Goal: Task Accomplishment & Management: Manage account settings

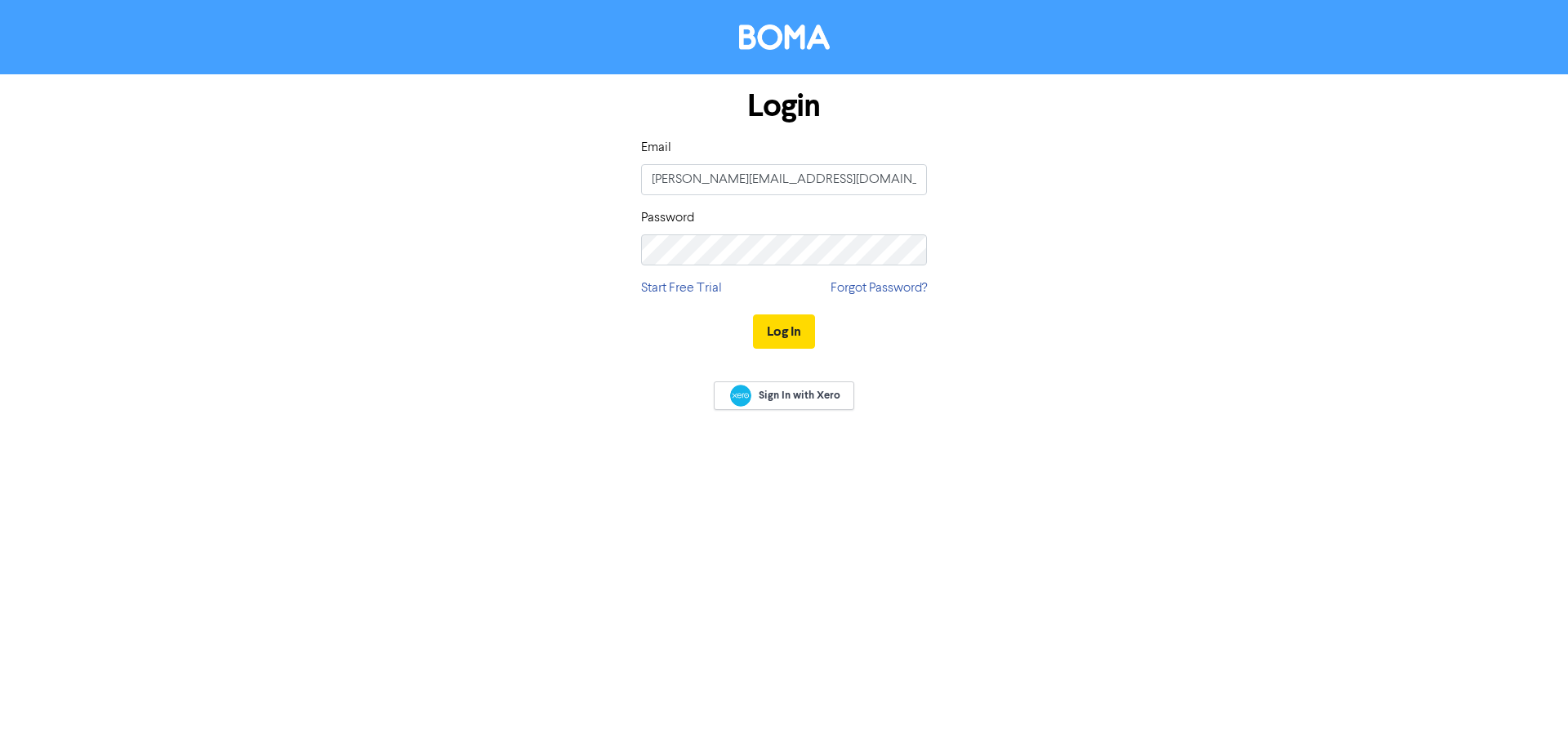
click at [808, 157] on div "Email [PERSON_NAME][EMAIL_ADDRESS][DOMAIN_NAME]" at bounding box center [784, 166] width 286 height 57
click at [771, 174] on input "[PERSON_NAME][EMAIL_ADDRESS][DOMAIN_NAME]" at bounding box center [784, 180] width 286 height 31
click at [795, 324] on button "Log In" at bounding box center [784, 332] width 62 height 34
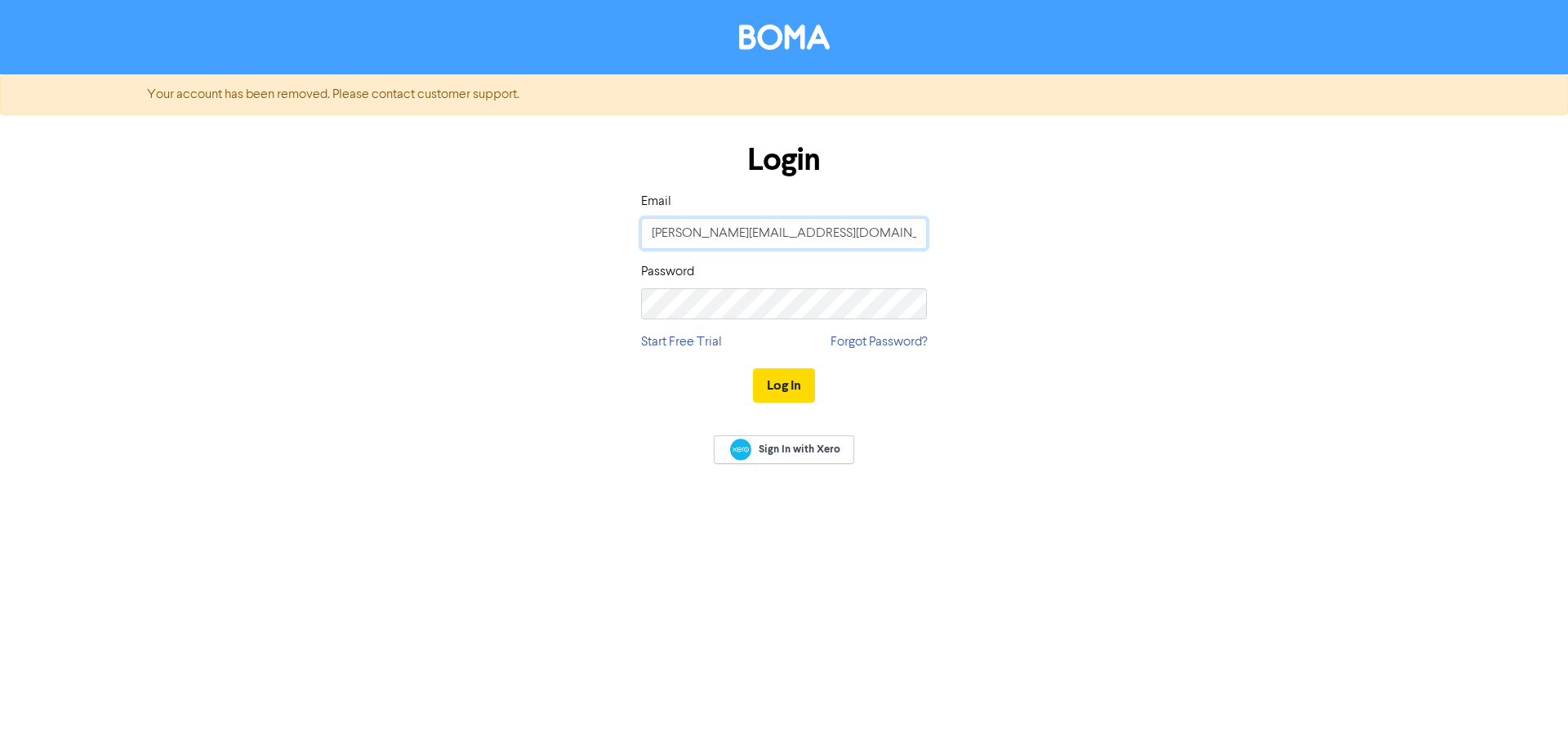
click at [832, 235] on input "[PERSON_NAME][EMAIL_ADDRESS][DOMAIN_NAME]" at bounding box center [784, 233] width 286 height 31
click at [677, 237] on input "[PERSON_NAME][EMAIL_ADDRESS][DOMAIN_NAME]" at bounding box center [784, 233] width 286 height 31
drag, startPoint x: 672, startPoint y: 235, endPoint x: 635, endPoint y: 230, distance: 37.3
click at [641, 231] on input "[PERSON_NAME][EMAIL_ADDRESS][DOMAIN_NAME]" at bounding box center [784, 233] width 286 height 31
click at [602, 338] on div "Login Email [PERSON_NAME][EMAIL_ADDRESS][DOMAIN_NAME] Password Start Free Trial…" at bounding box center [784, 274] width 931 height 291
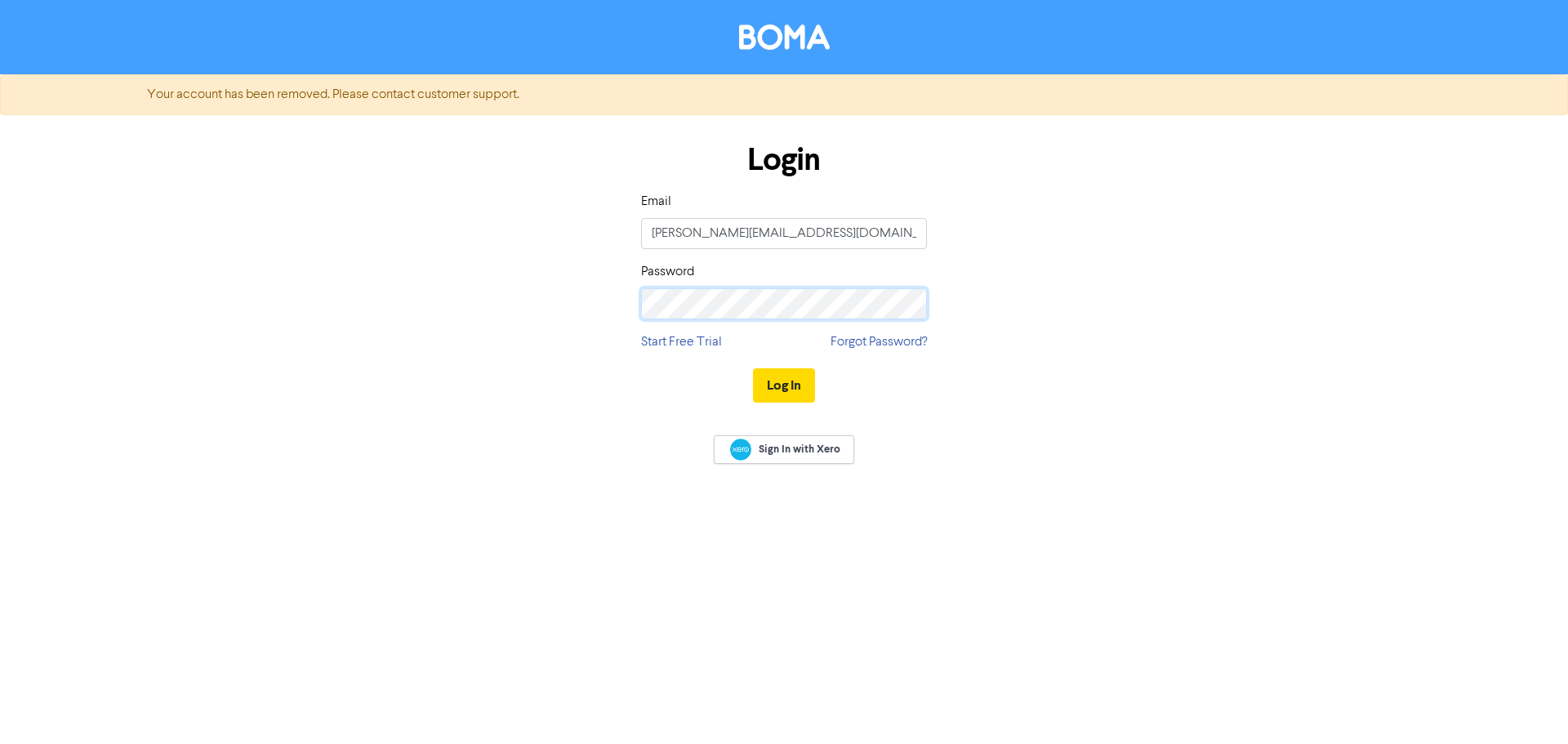
click at [560, 296] on div "Login Email [PERSON_NAME][EMAIL_ADDRESS][DOMAIN_NAME] Password Start Free Trial…" at bounding box center [784, 274] width 931 height 291
click at [451, 372] on div "Login Email [PERSON_NAME][EMAIL_ADDRESS][DOMAIN_NAME] Password Start Free Trial…" at bounding box center [784, 274] width 931 height 291
click at [840, 339] on link "Forgot Password?" at bounding box center [878, 341] width 97 height 19
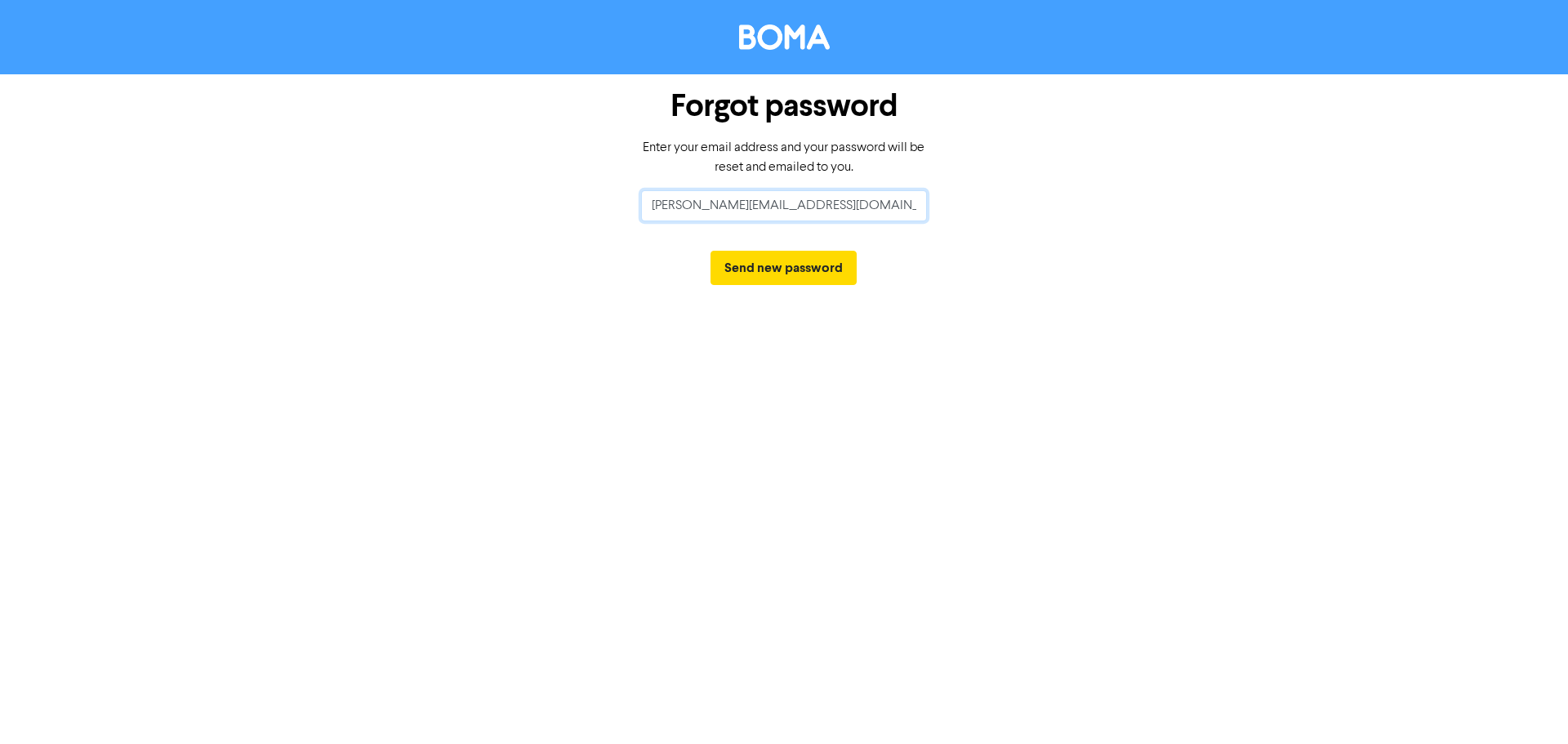
drag, startPoint x: 674, startPoint y: 207, endPoint x: 566, endPoint y: 199, distance: 108.3
click at [566, 199] on div "Forgot password Enter your email address and your password will be reset and em…" at bounding box center [784, 187] width 931 height 227
type input "admin@atainz.co.nz"
click at [744, 256] on button "Send new password" at bounding box center [784, 268] width 146 height 34
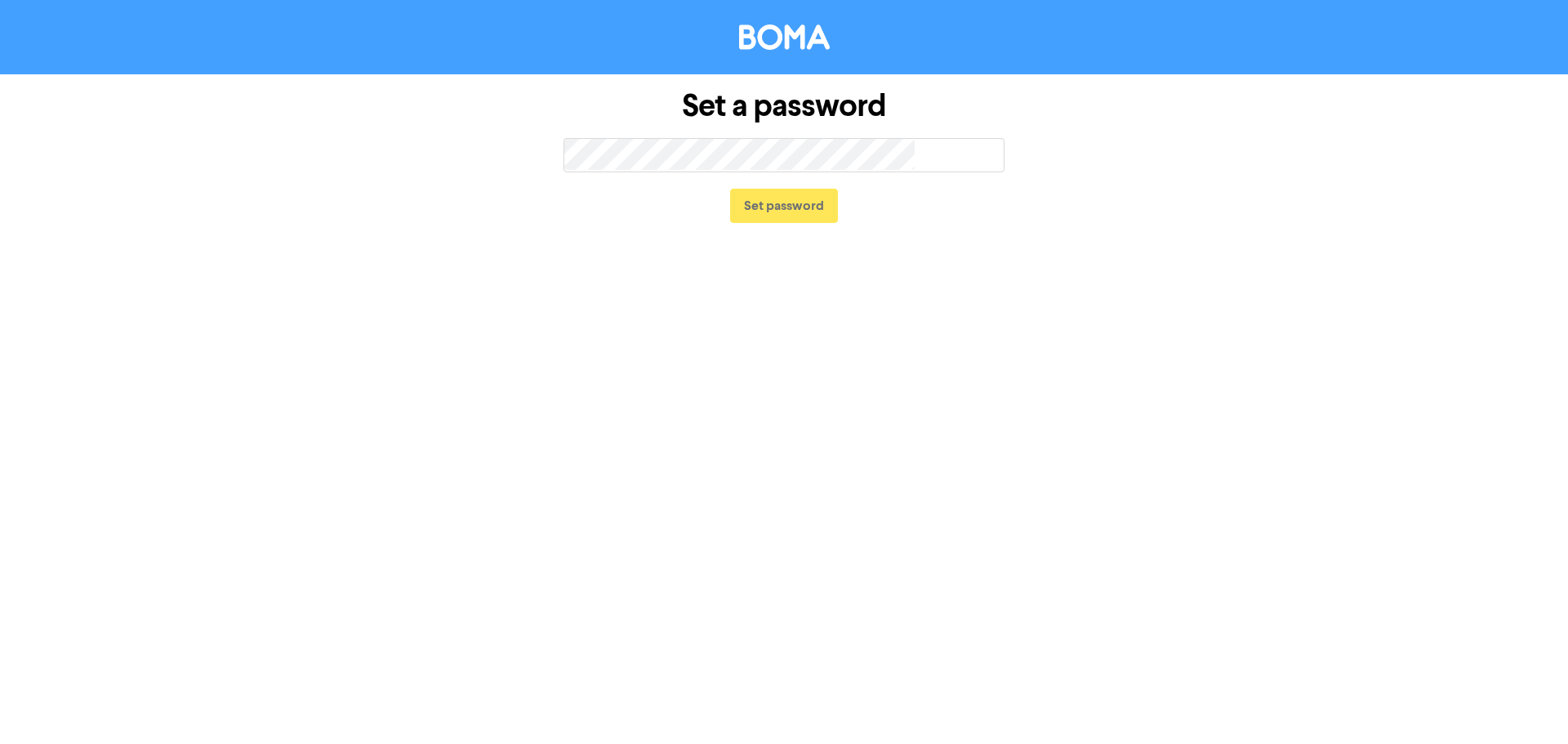
click at [734, 132] on div "Set a password" at bounding box center [784, 106] width 441 height 64
click at [537, 151] on div "Set a password strong Set password" at bounding box center [784, 157] width 931 height 164
click at [790, 199] on button "Set password" at bounding box center [784, 206] width 108 height 34
